Goal: Information Seeking & Learning: Learn about a topic

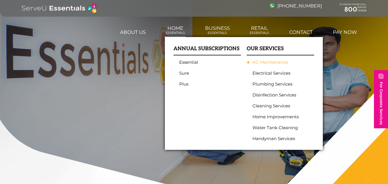
click at [261, 62] on link "AC Maintenance" at bounding box center [278, 62] width 53 height 5
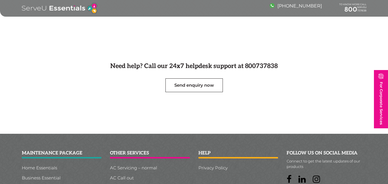
scroll to position [370, 0]
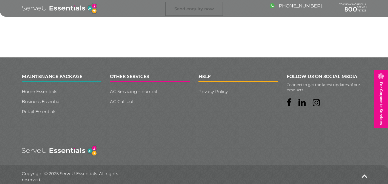
click at [243, 103] on div "help Privacy Policy" at bounding box center [238, 97] width 88 height 45
click at [36, 89] on link "Home Essentials" at bounding box center [62, 91] width 80 height 4
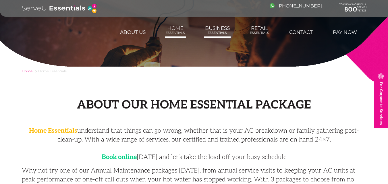
click at [215, 30] on link "Business Essentials" at bounding box center [217, 29] width 26 height 15
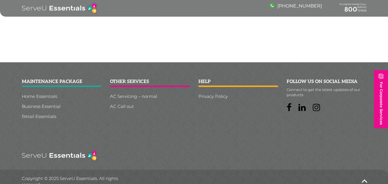
scroll to position [165, 0]
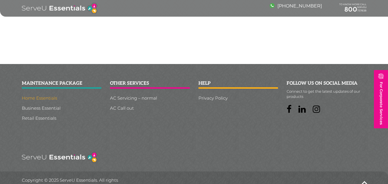
click at [29, 96] on link "Home Essentials" at bounding box center [62, 98] width 80 height 4
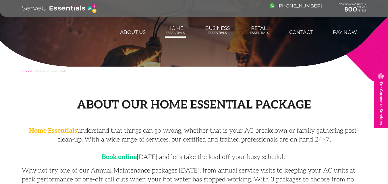
click at [106, 17] on header "+971 800 737 838 TO KNOW MORE CALL SERVEU 800 737838 For Corporate Services Abo…" at bounding box center [194, 19] width 388 height 38
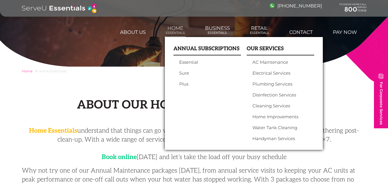
click at [180, 69] on ul "Essential Sure Plus" at bounding box center [206, 73] width 67 height 27
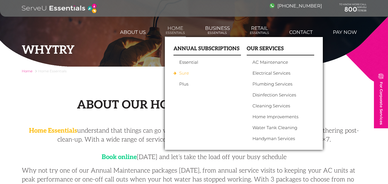
click at [181, 73] on link "Sure" at bounding box center [205, 73] width 53 height 5
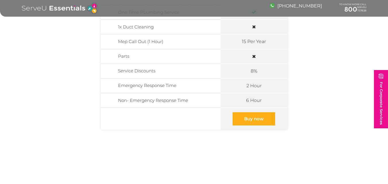
scroll to position [252, 0]
click at [248, 123] on link "Buy now" at bounding box center [253, 119] width 42 height 13
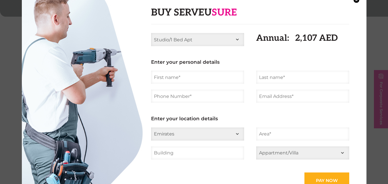
scroll to position [337, 0]
click at [384, 75] on div "× Buy Serveu Sure Studio/1 Bed Apt 2 Bed Apt 3 Bed Apt 4 Bed Apt 2 Bed Villa 3 …" at bounding box center [194, 92] width 388 height 184
click at [357, 2] on button "×" at bounding box center [356, 0] width 6 height 6
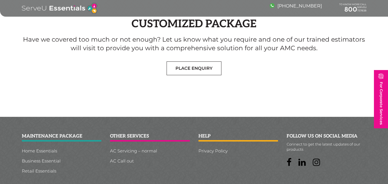
scroll to position [431, 0]
click at [40, 151] on link "Home Essentials" at bounding box center [62, 150] width 80 height 4
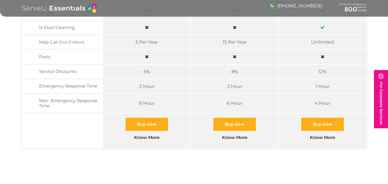
scroll to position [306, 0]
click at [144, 137] on link "Know More" at bounding box center [147, 137] width 48 height 13
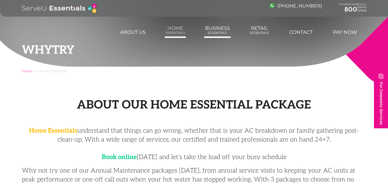
click at [218, 30] on link "Business Essentials" at bounding box center [217, 29] width 26 height 15
